Goal: Transaction & Acquisition: Purchase product/service

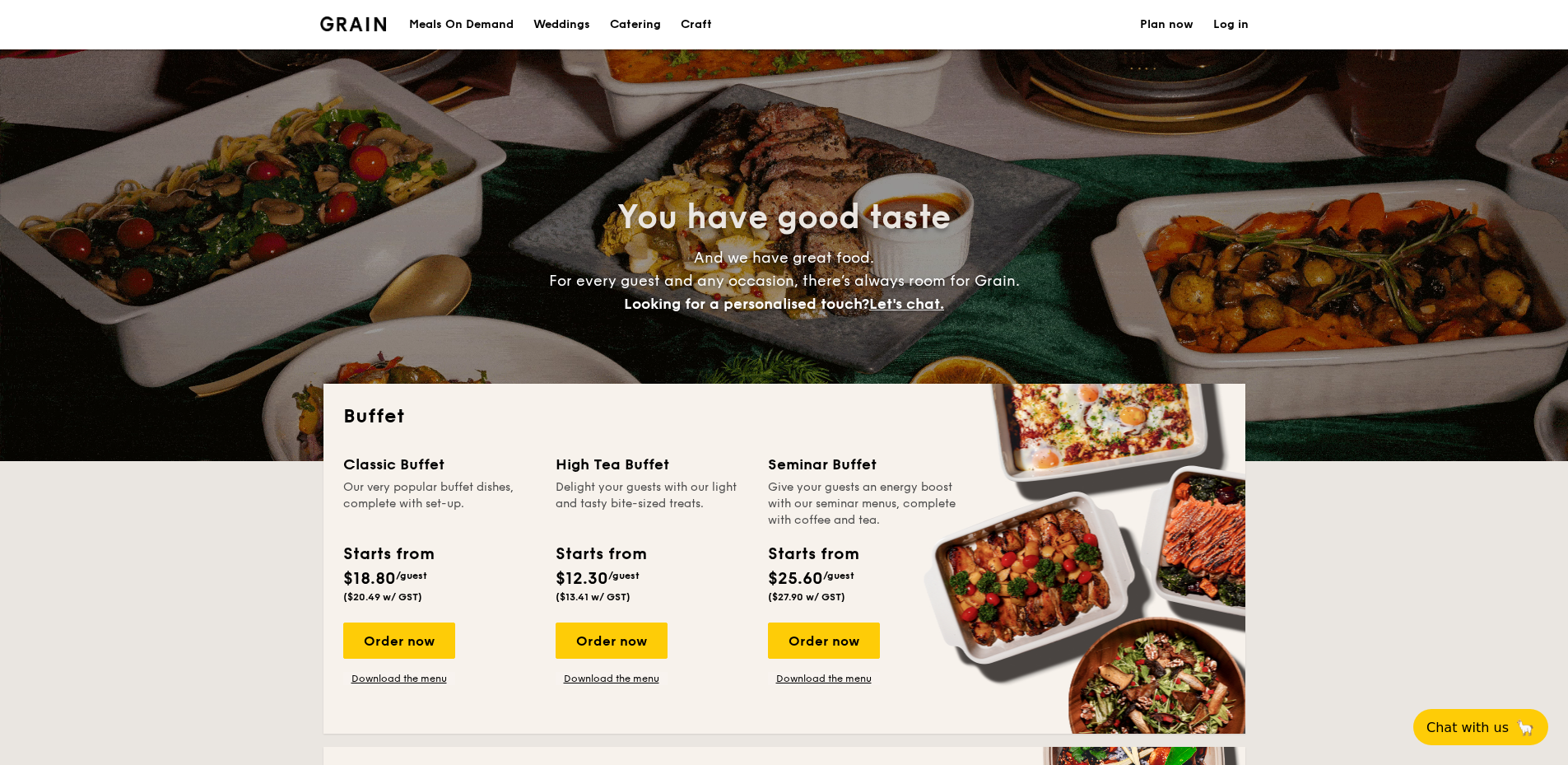
select select
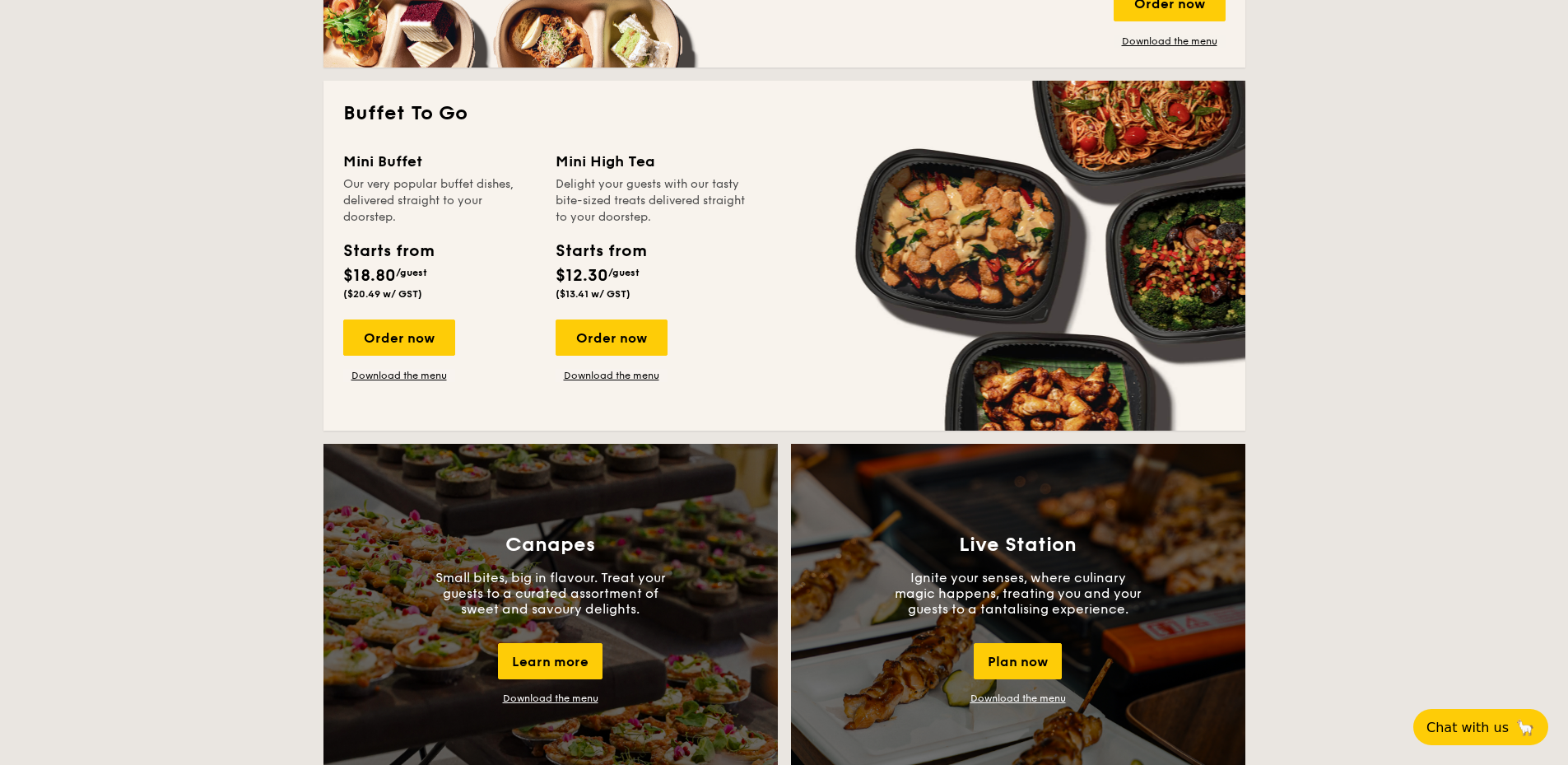
scroll to position [1317, 0]
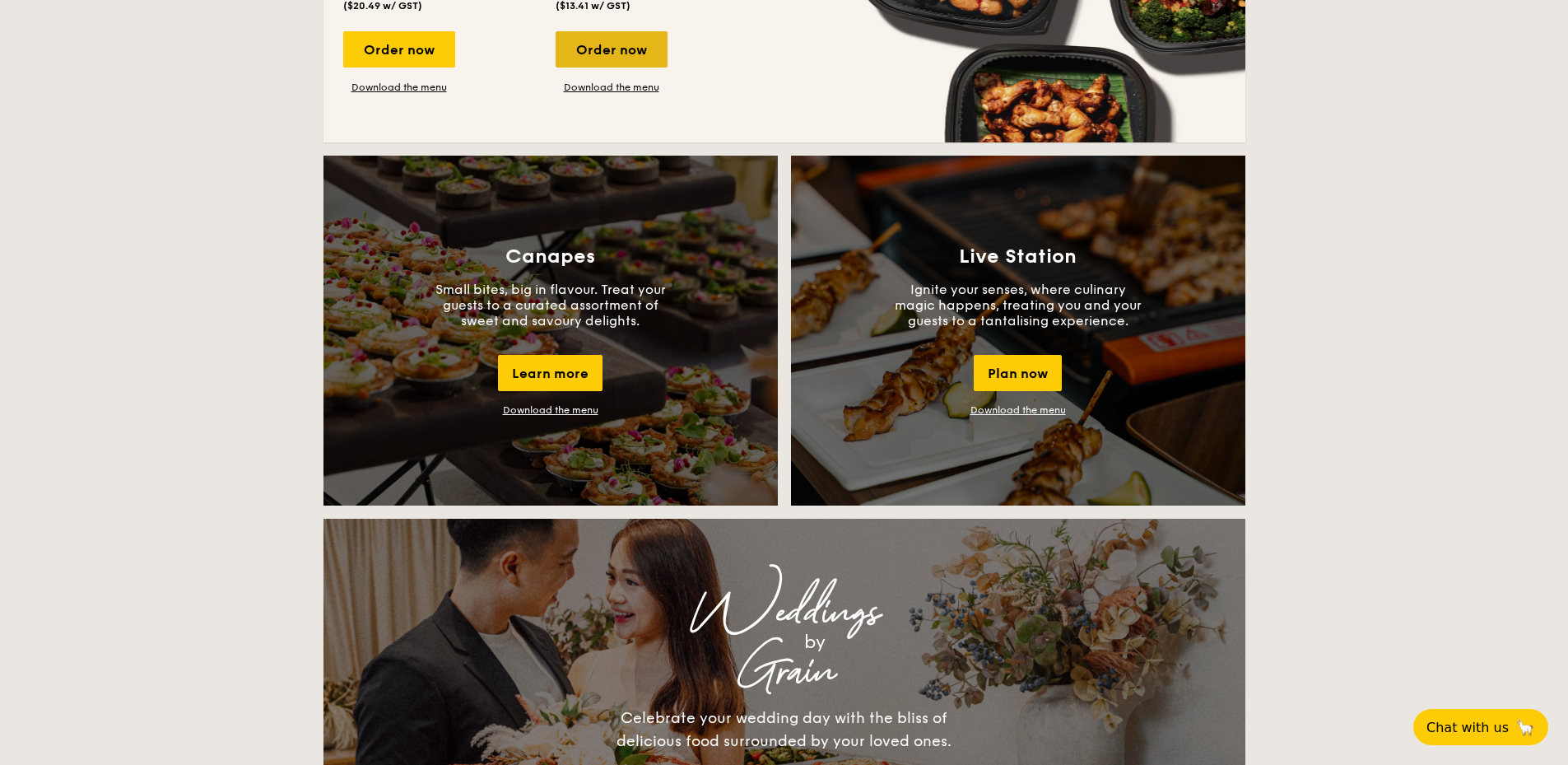
click at [614, 48] on div "Order now" at bounding box center [612, 49] width 112 height 36
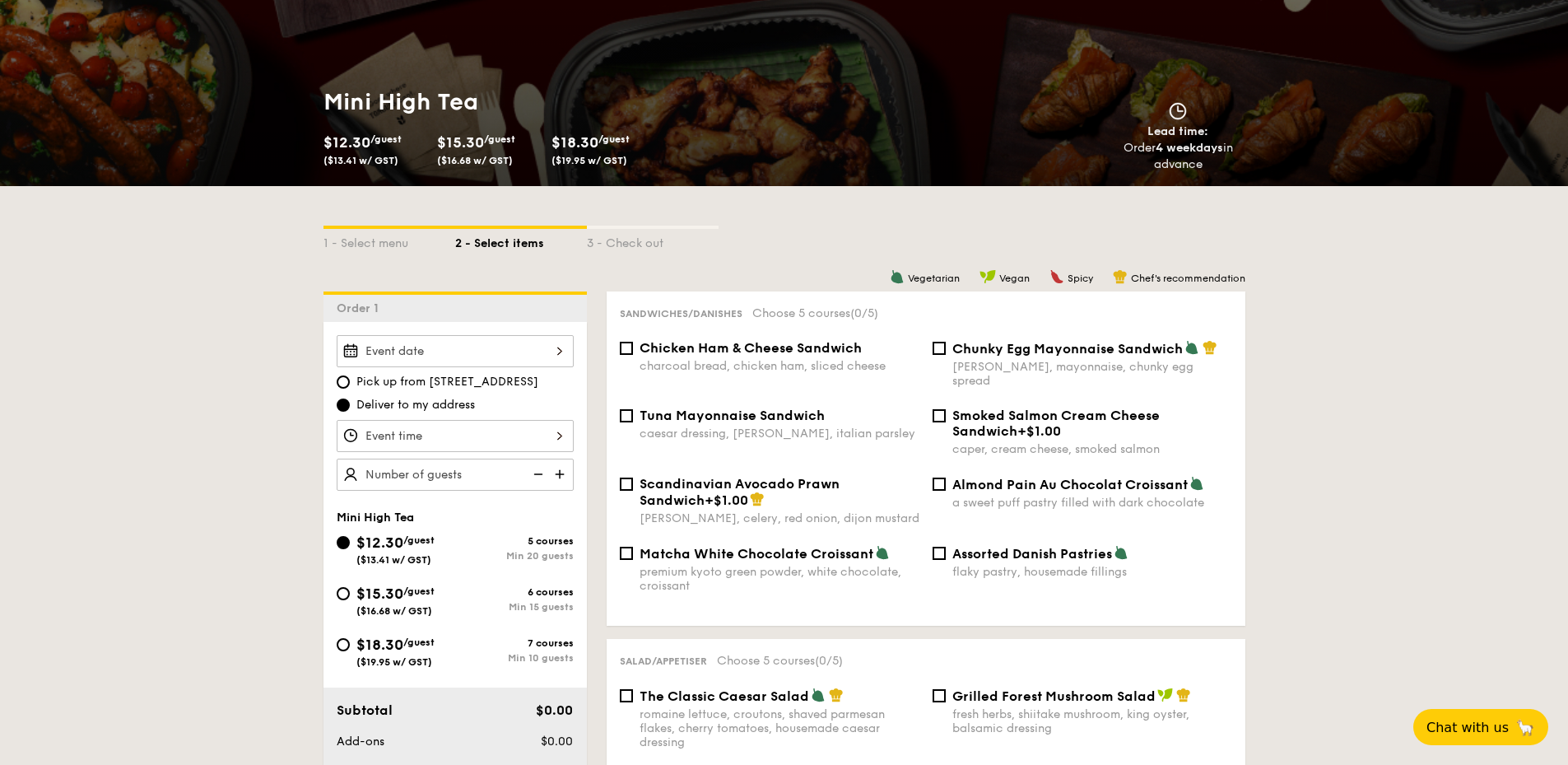
scroll to position [494, 0]
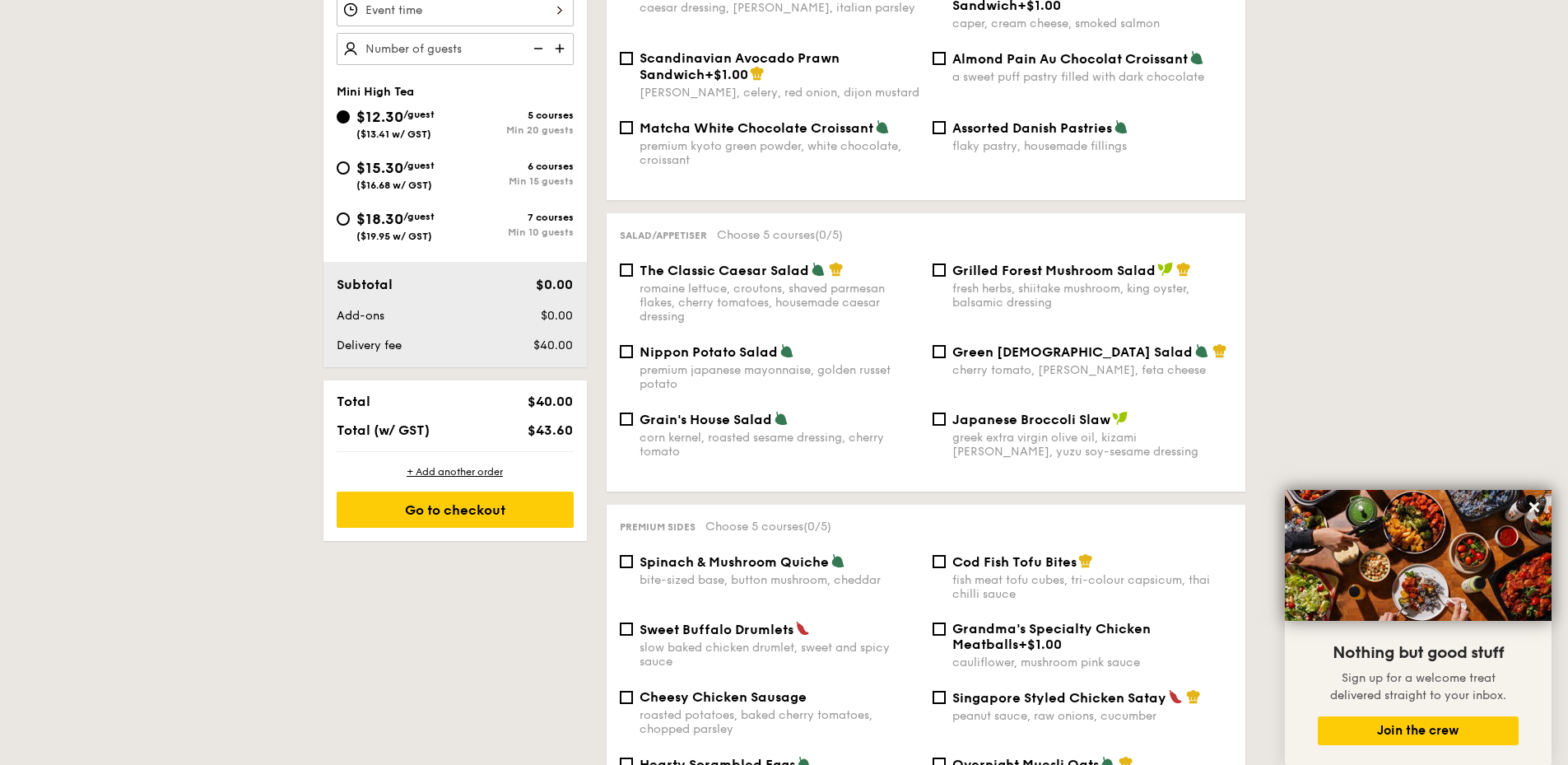
scroll to position [411, 0]
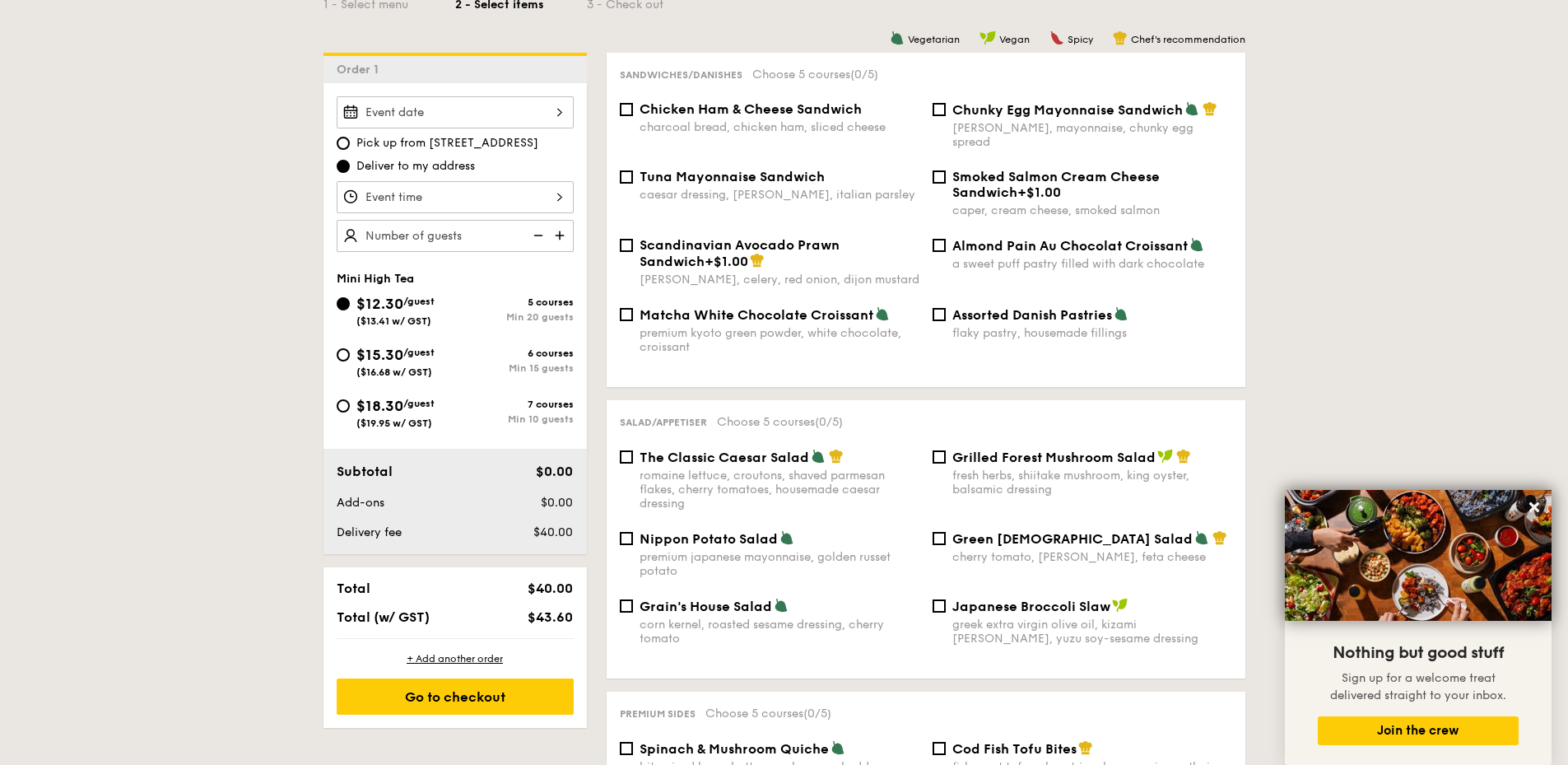
click at [565, 248] on img at bounding box center [561, 236] width 25 height 31
type input "20 guests"
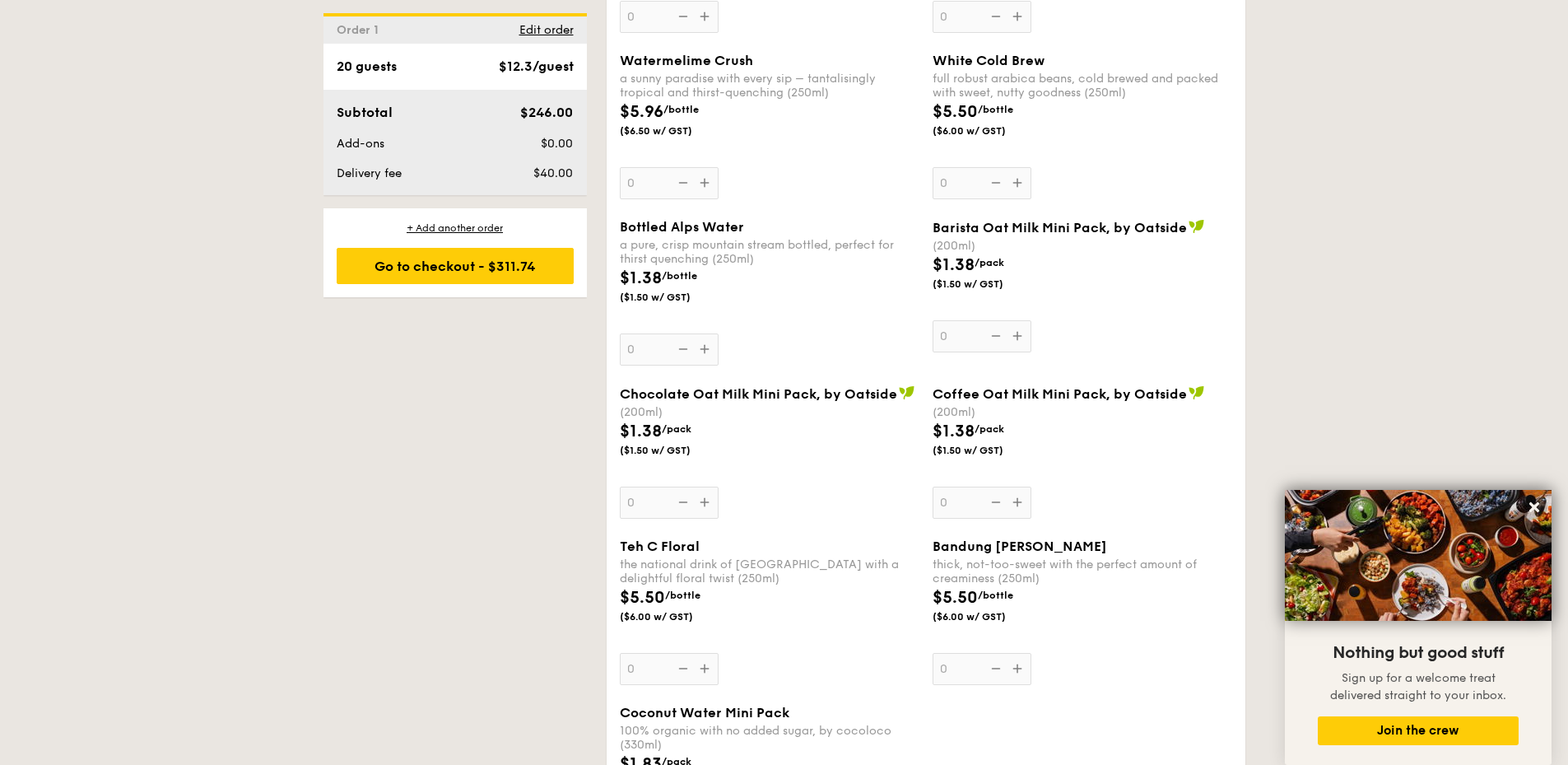
scroll to position [2881, 0]
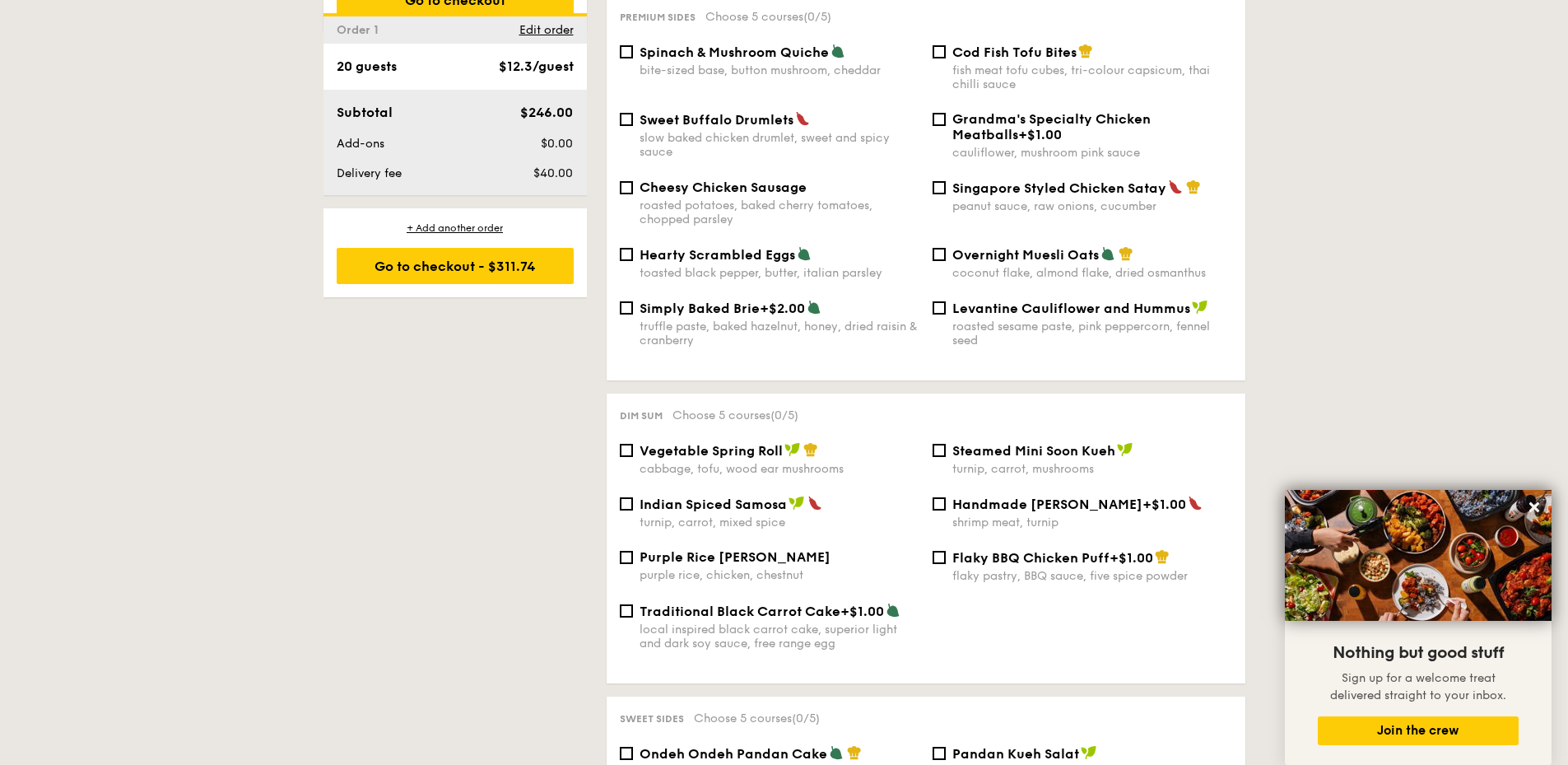
drag, startPoint x: 720, startPoint y: 611, endPoint x: 598, endPoint y: 329, distance: 307.3
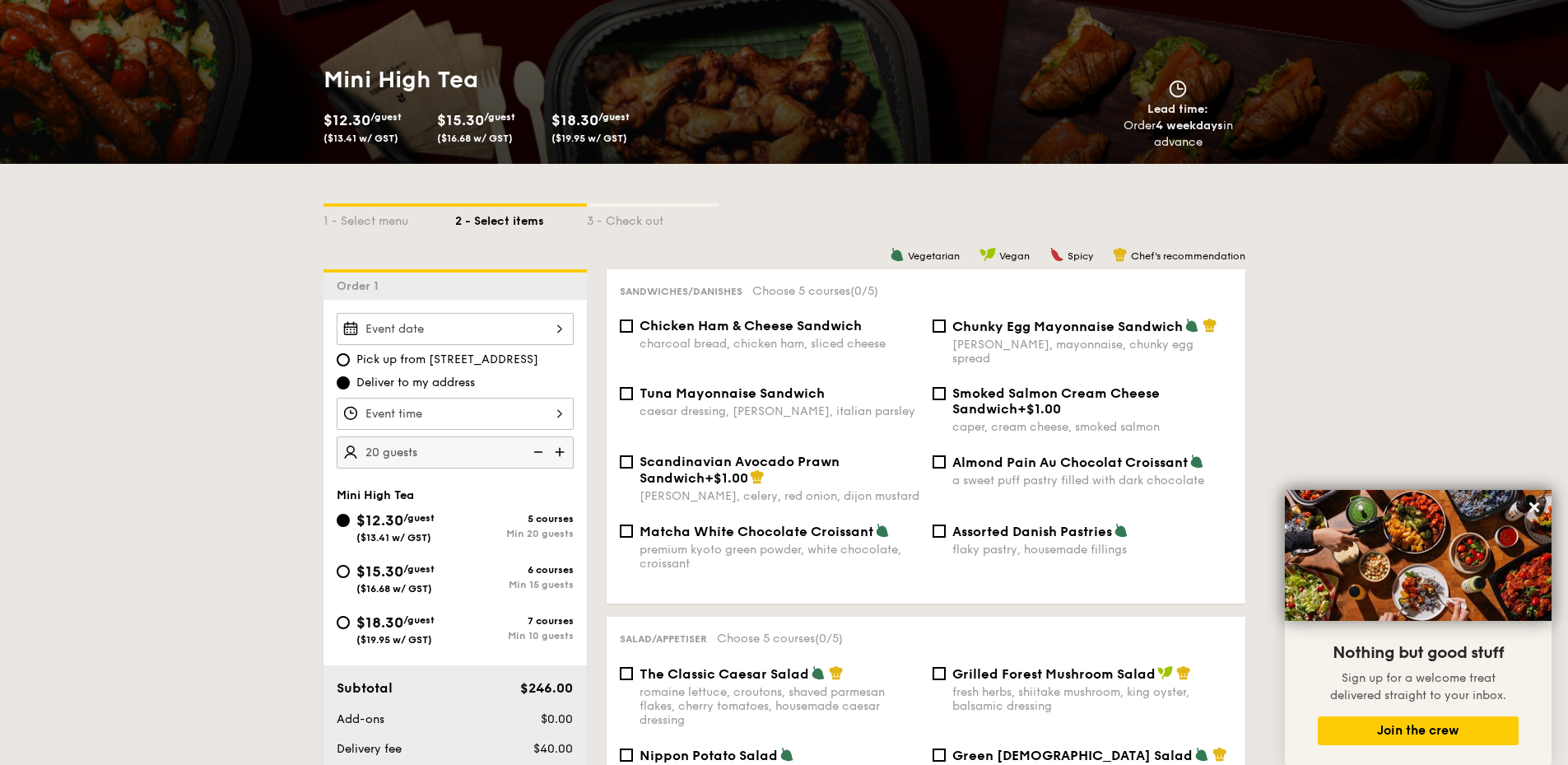
scroll to position [407, 0]
